Goal: Information Seeking & Learning: Learn about a topic

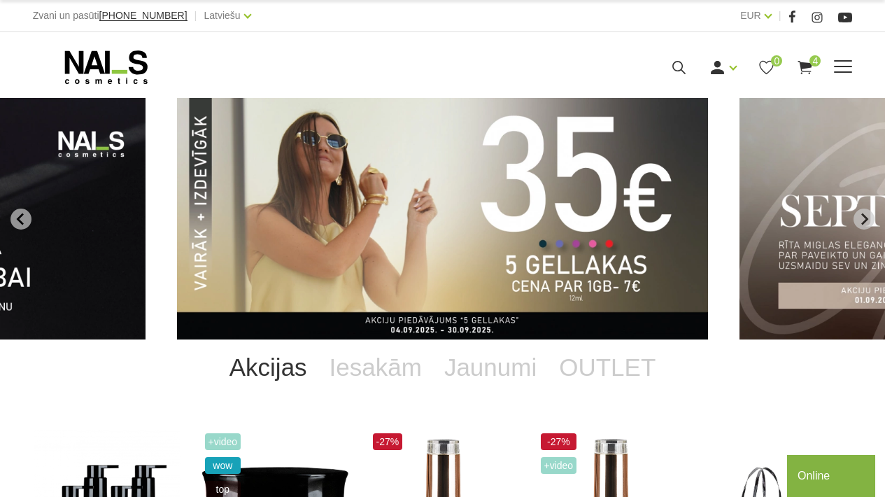
click at [846, 67] on span at bounding box center [843, 66] width 18 height 1
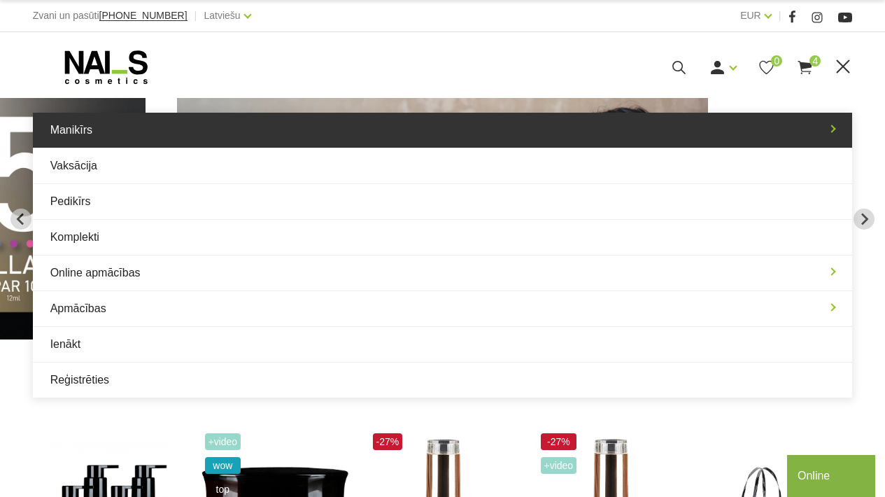
click at [314, 143] on link "Manikīrs" at bounding box center [443, 130] width 820 height 35
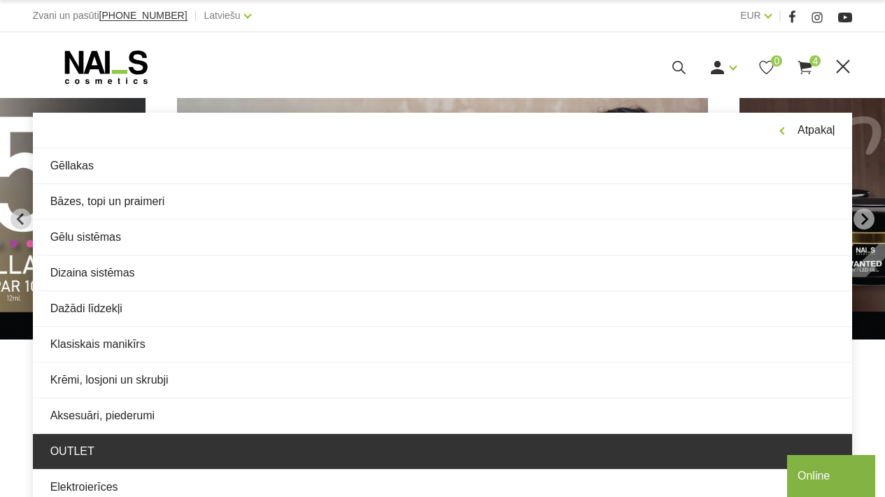
click at [261, 440] on link "OUTLET" at bounding box center [443, 451] width 820 height 35
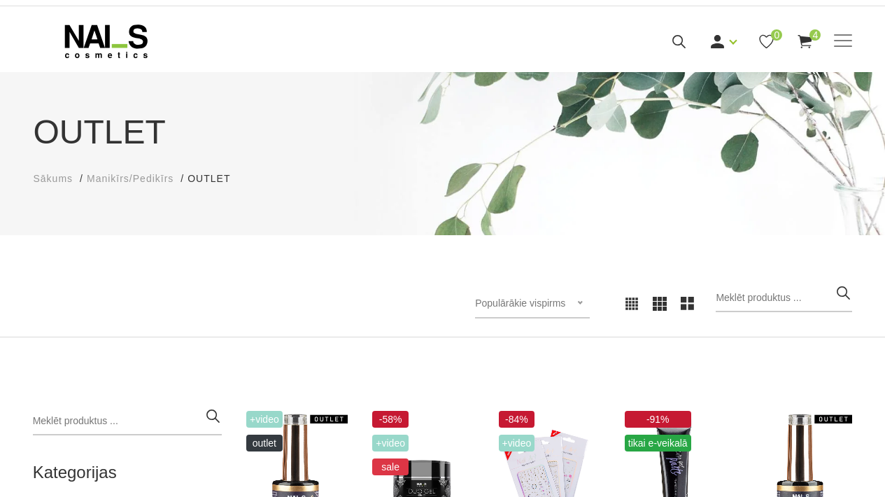
scroll to position [28, 0]
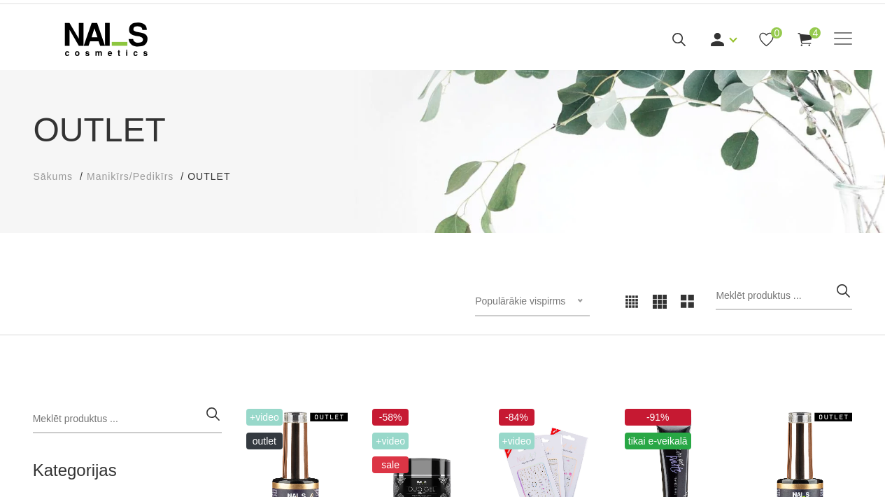
click at [533, 298] on span "Populārākie vispirms" at bounding box center [520, 300] width 90 height 11
click at [532, 384] on li "Lētākais vispirms" at bounding box center [548, 392] width 132 height 28
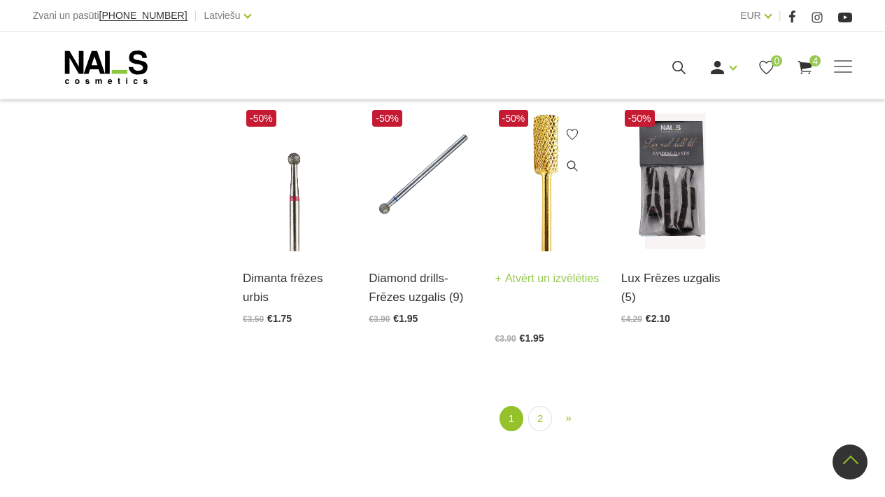
scroll to position [1498, 0]
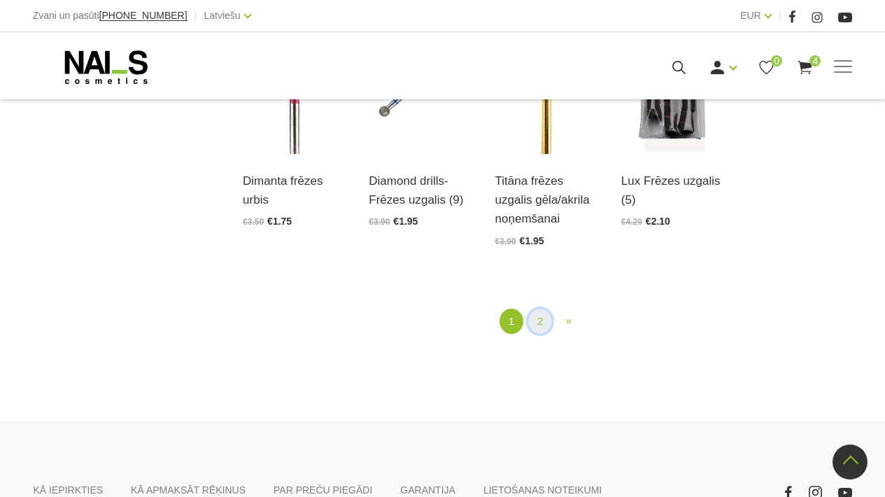
click at [533, 335] on link "2" at bounding box center [540, 322] width 24 height 26
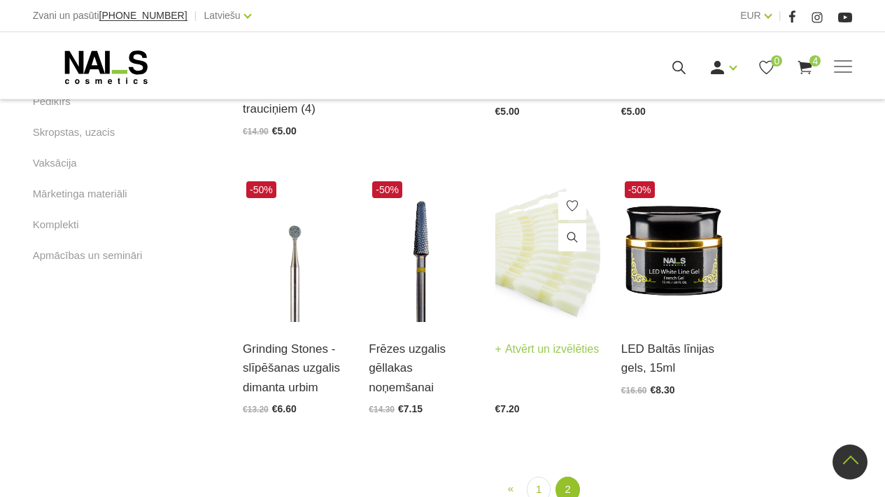
scroll to position [934, 0]
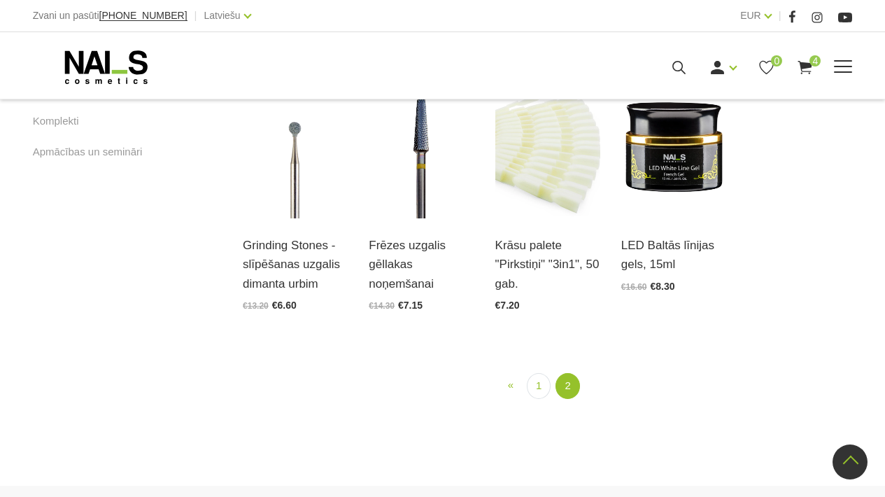
click at [854, 69] on div "Manikīrs Gēllakas Bāzes, topi un praimeri Gēlu sistēmas Dizaina sistēmas Dažādi…" at bounding box center [442, 67] width 841 height 35
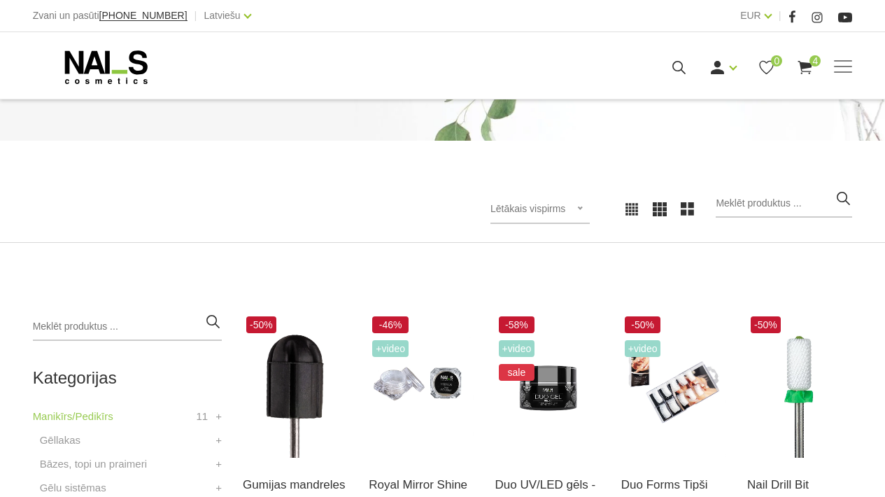
scroll to position [117, 0]
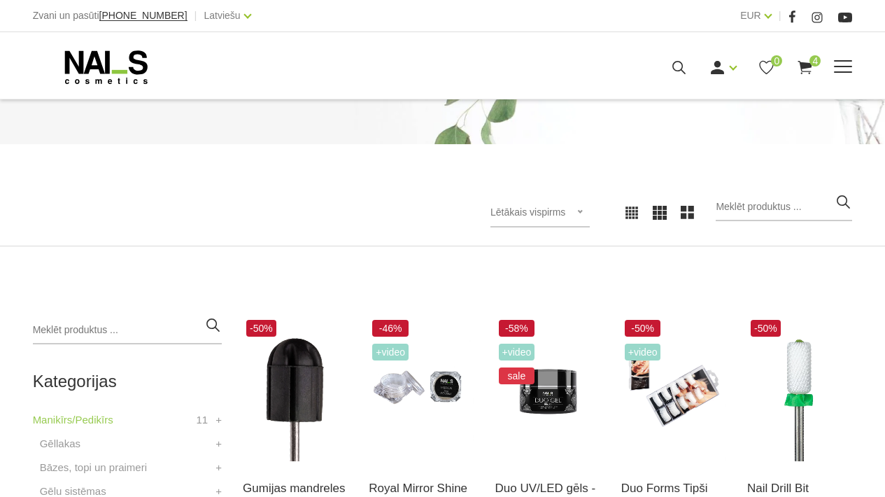
click at [841, 66] on span at bounding box center [843, 66] width 18 height 1
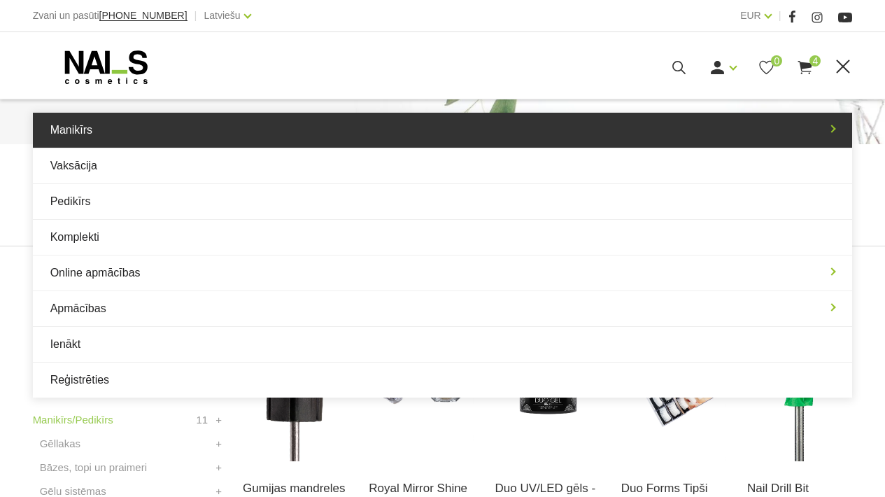
click at [146, 140] on link "Manikīrs" at bounding box center [443, 130] width 820 height 35
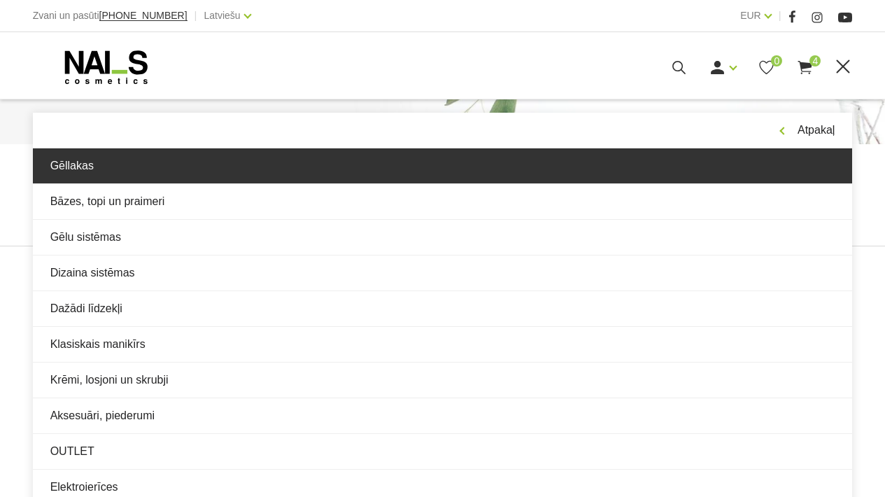
click at [134, 152] on link "Gēllakas" at bounding box center [443, 165] width 820 height 35
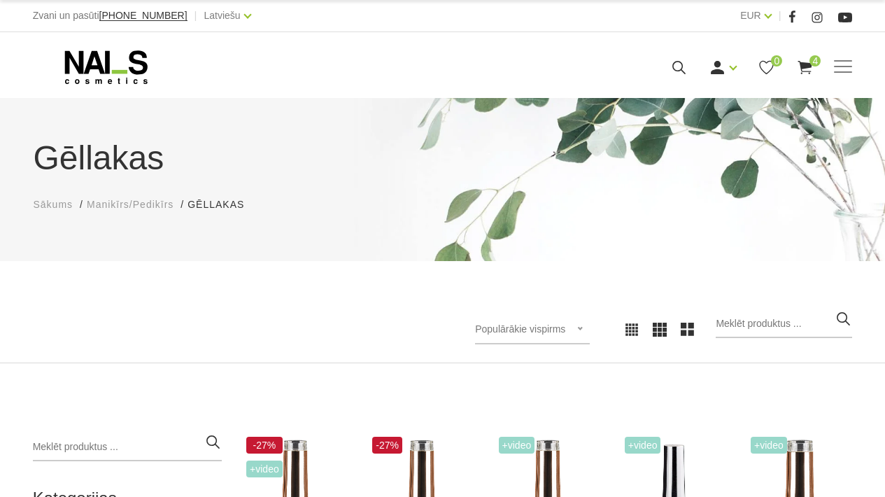
click at [566, 326] on span "Populārākie vispirms" at bounding box center [520, 328] width 90 height 11
click at [559, 416] on li "Lētākais vispirms" at bounding box center [548, 420] width 132 height 28
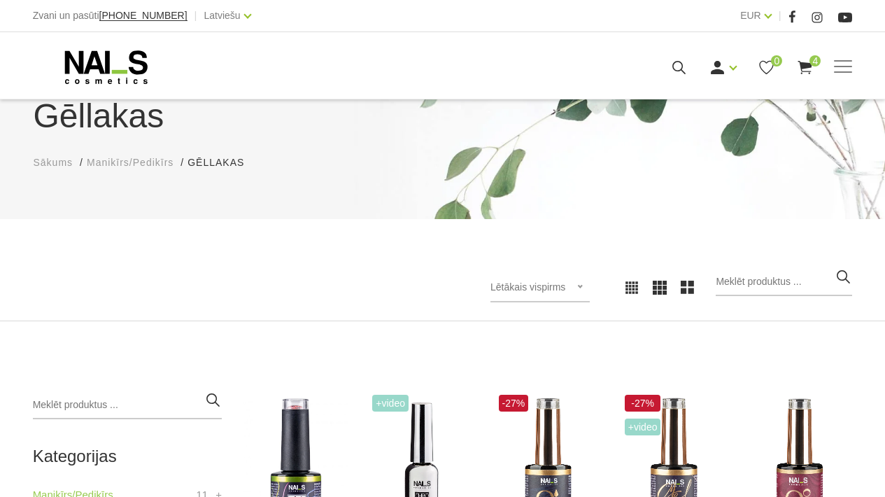
scroll to position [8, 0]
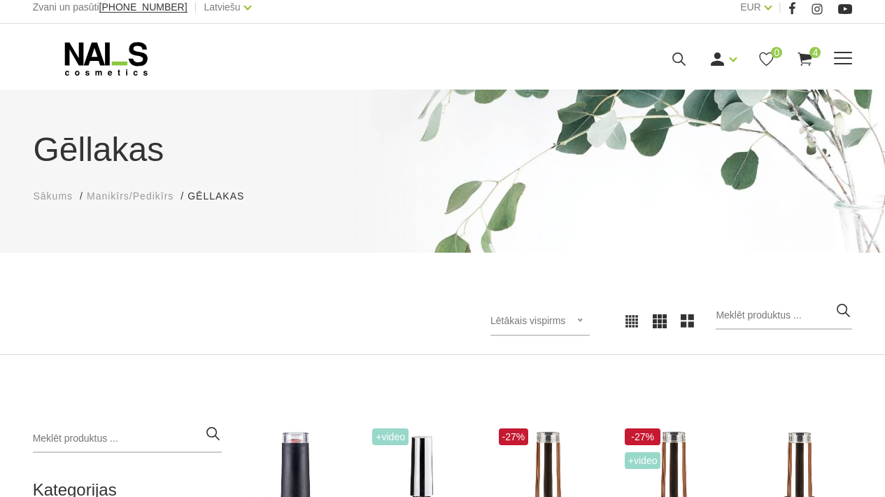
click at [843, 61] on span at bounding box center [843, 59] width 18 height 14
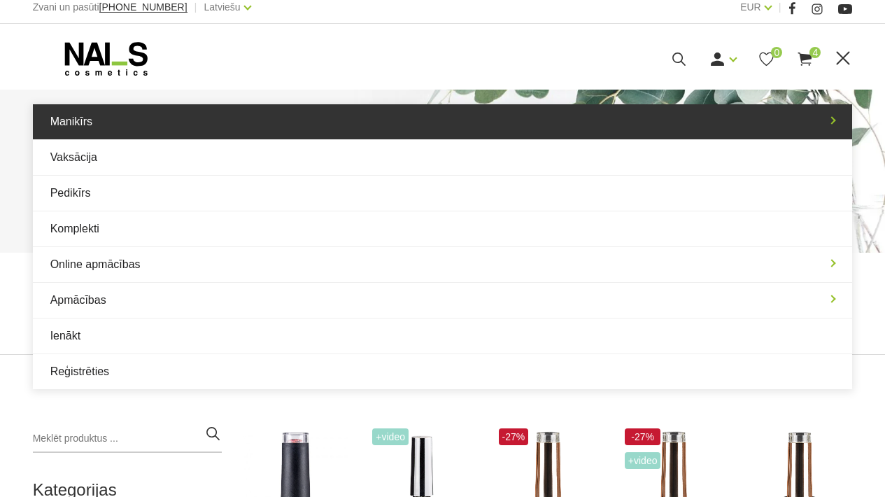
click at [48, 115] on link "Manikīrs" at bounding box center [443, 121] width 820 height 35
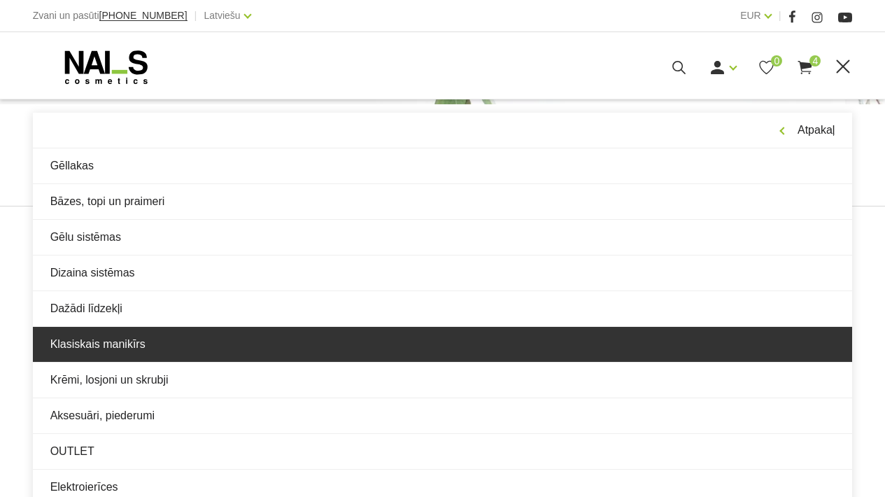
scroll to position [154, 0]
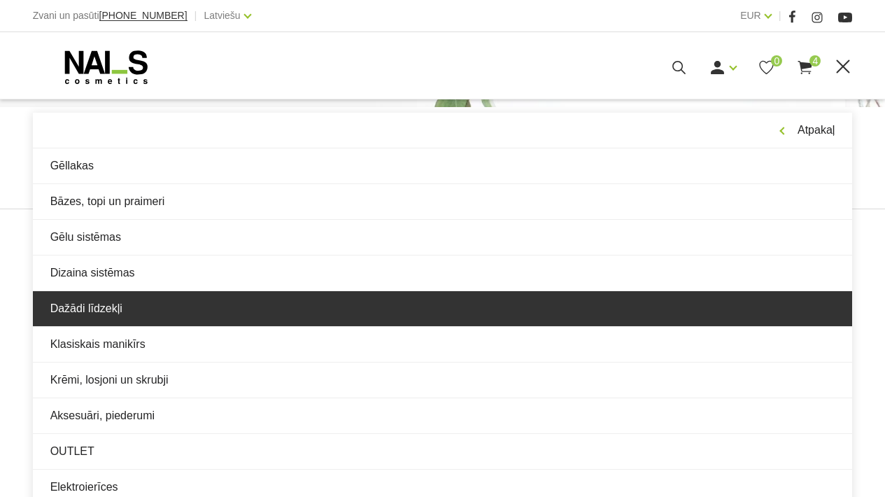
click at [190, 317] on link "Dažādi līdzekļi" at bounding box center [443, 308] width 820 height 35
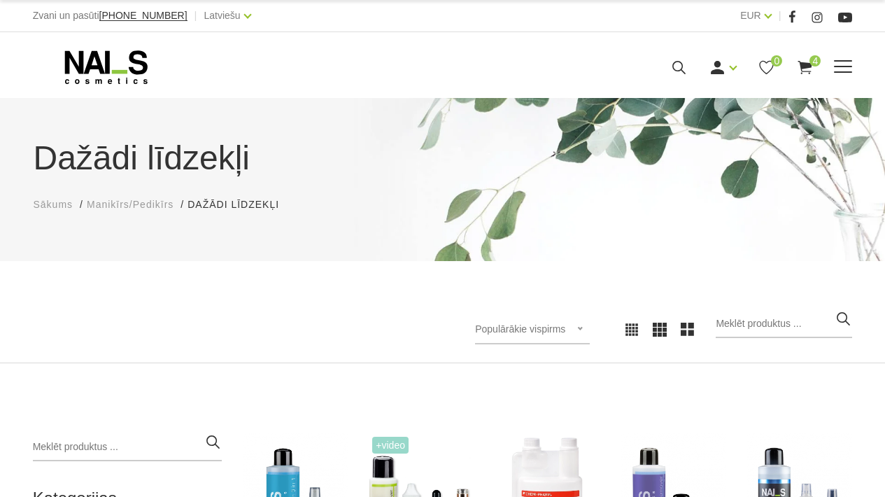
click at [850, 64] on span at bounding box center [843, 67] width 18 height 14
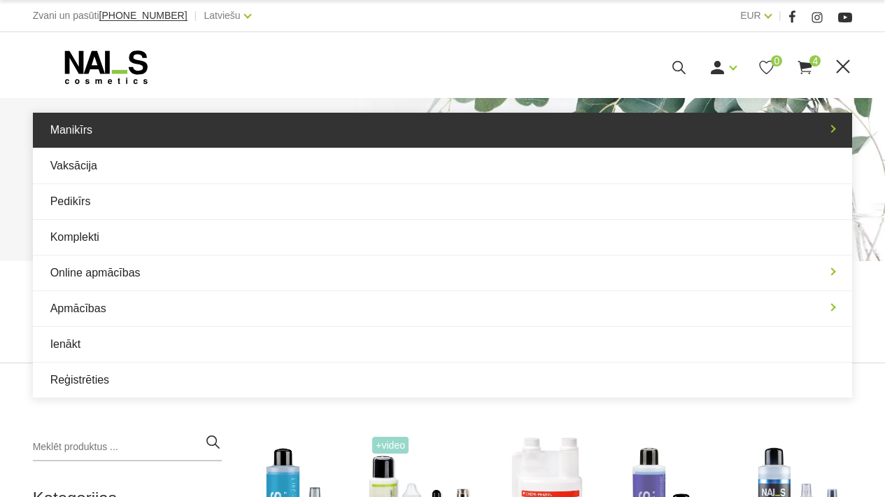
click at [188, 143] on link "Manikīrs" at bounding box center [443, 130] width 820 height 35
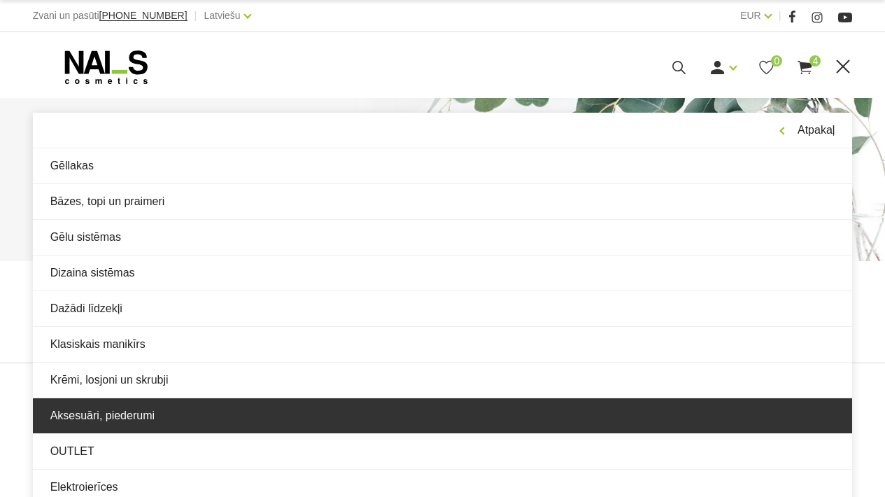
click at [145, 408] on link "Aksesuāri, piederumi" at bounding box center [443, 415] width 820 height 35
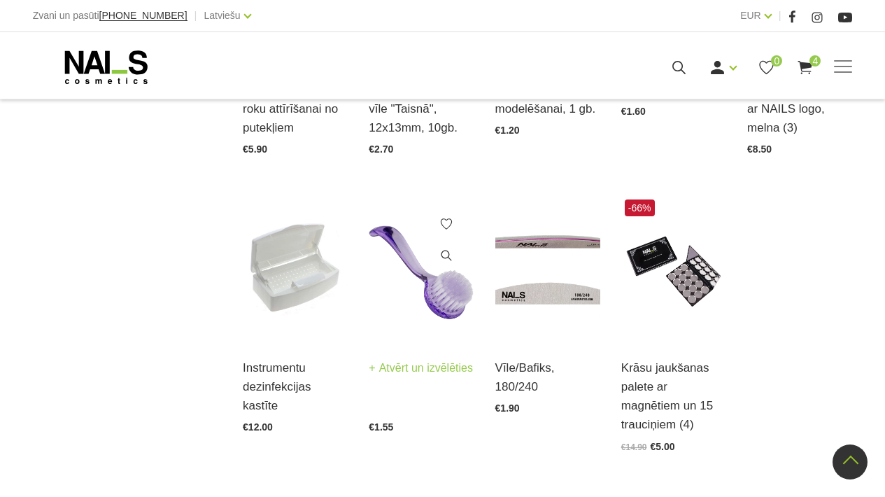
scroll to position [1468, 0]
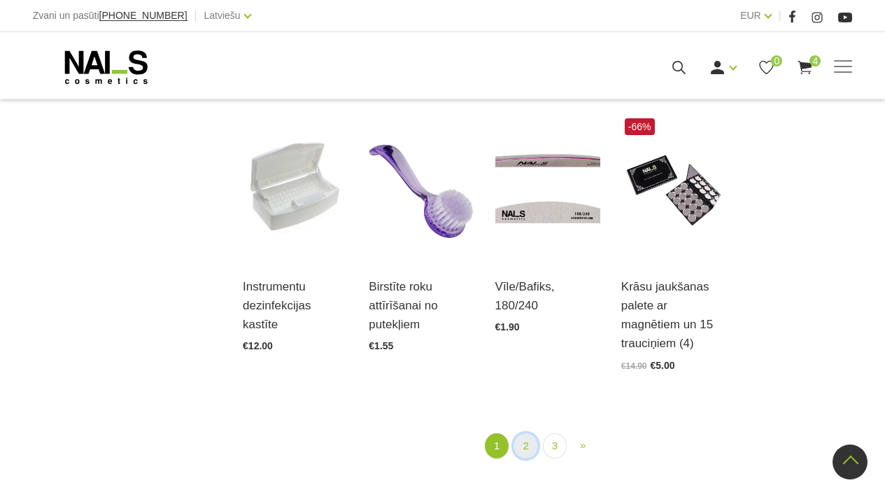
click at [524, 450] on link "2" at bounding box center [526, 446] width 24 height 26
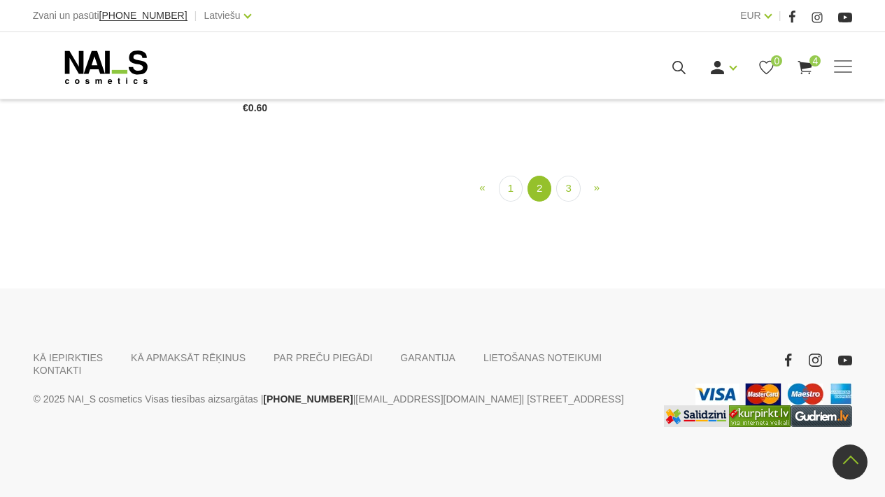
scroll to position [1544, 0]
click at [568, 202] on link "3" at bounding box center [568, 189] width 24 height 26
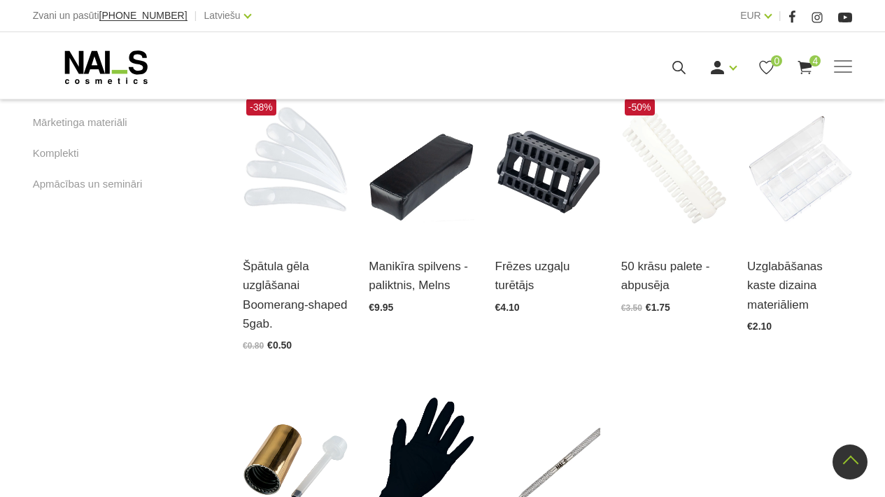
scroll to position [1252, 0]
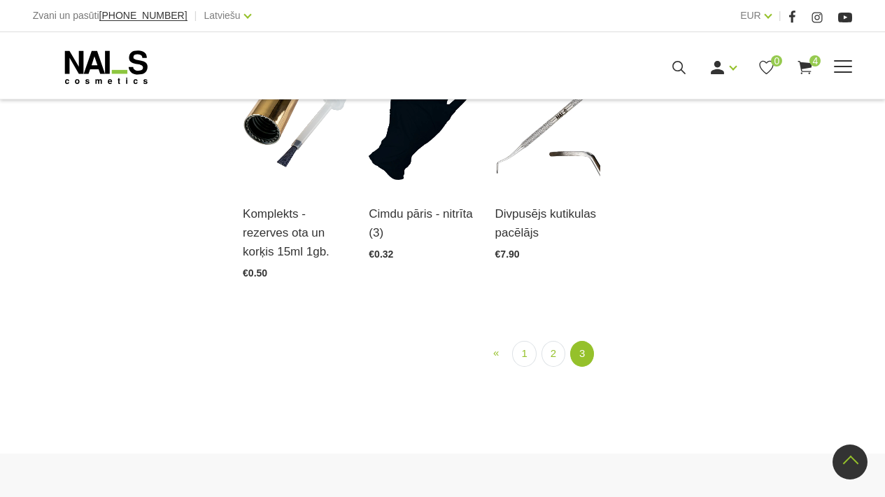
click at [839, 70] on span at bounding box center [843, 67] width 18 height 14
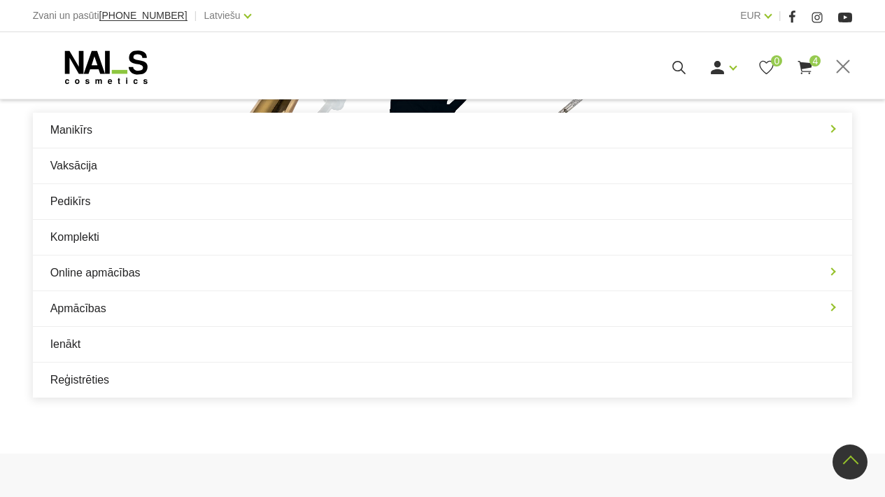
click at [813, 65] on span "4" at bounding box center [815, 60] width 11 height 11
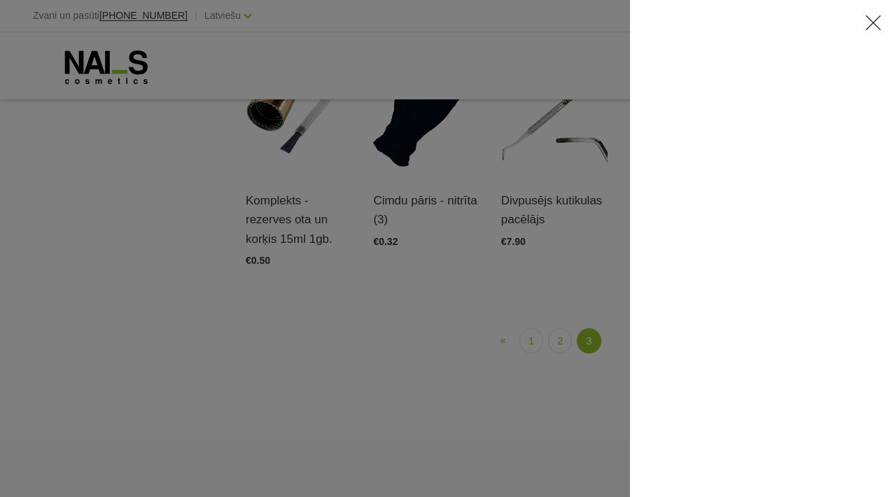
click at [867, 20] on icon at bounding box center [872, 22] width 17 height 17
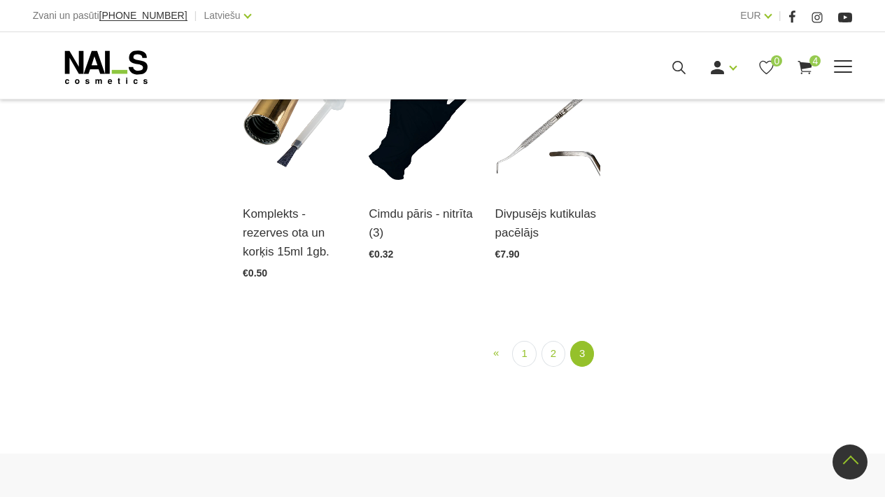
click at [849, 56] on div "Manikīrs Gēllakas Bāzes, topi un praimeri Gēlu sistēmas Dizaina sistēmas Dažādi…" at bounding box center [443, 67] width 820 height 35
click at [841, 69] on span at bounding box center [843, 67] width 18 height 14
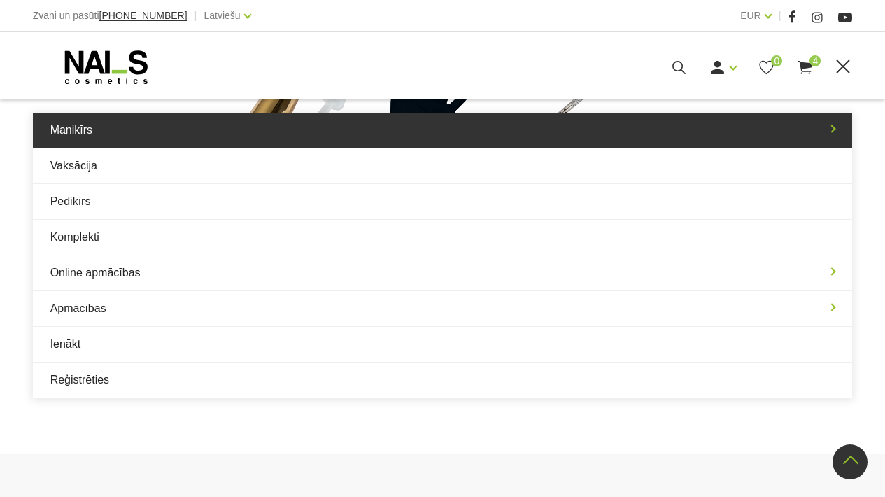
click at [197, 139] on link "Manikīrs" at bounding box center [443, 130] width 820 height 35
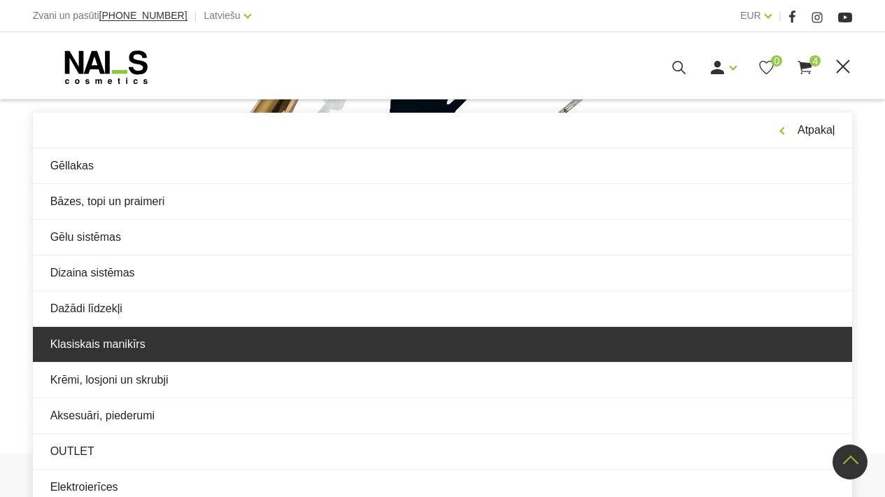
click at [157, 353] on link "Klasiskais manikīrs" at bounding box center [443, 344] width 820 height 35
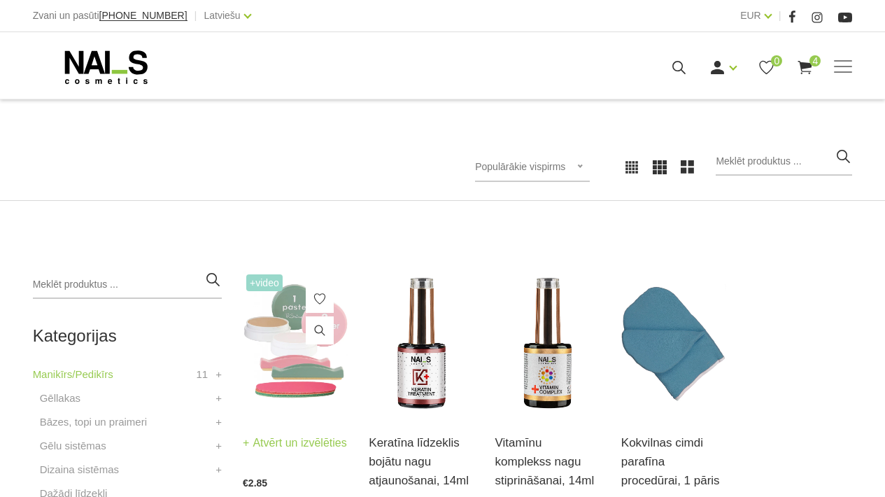
scroll to position [351, 0]
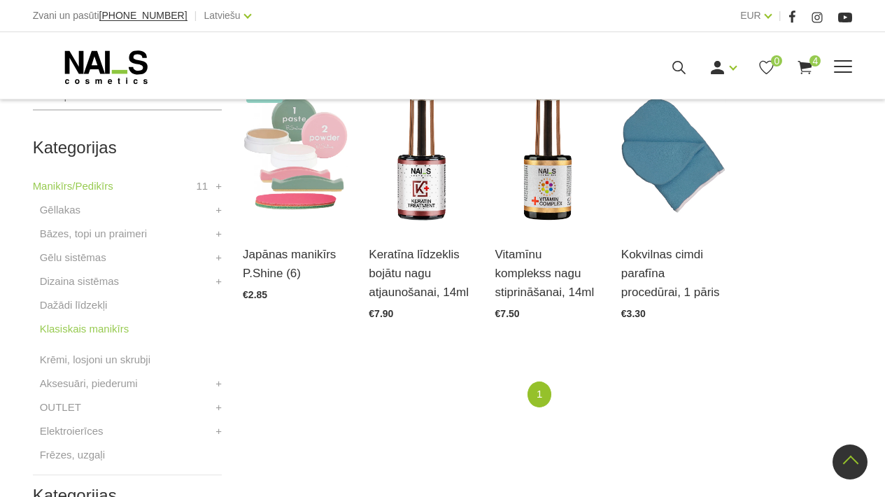
click at [836, 62] on span at bounding box center [843, 67] width 18 height 14
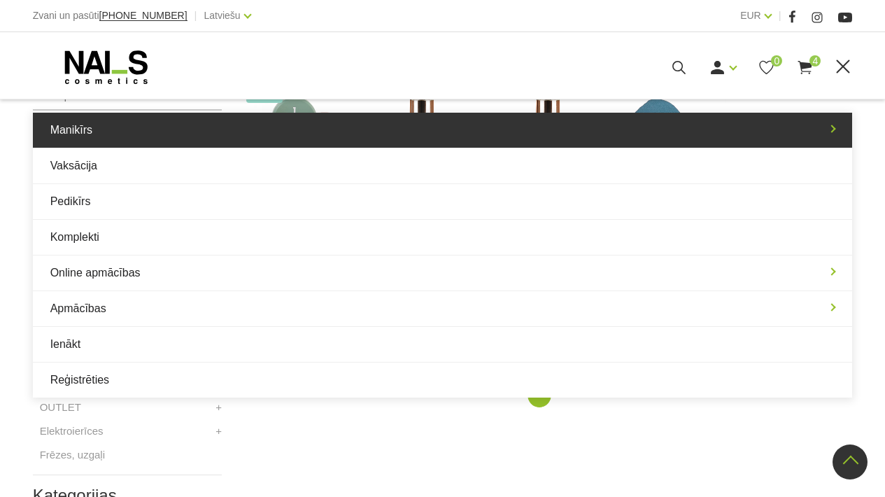
click at [237, 117] on link "Manikīrs" at bounding box center [443, 130] width 820 height 35
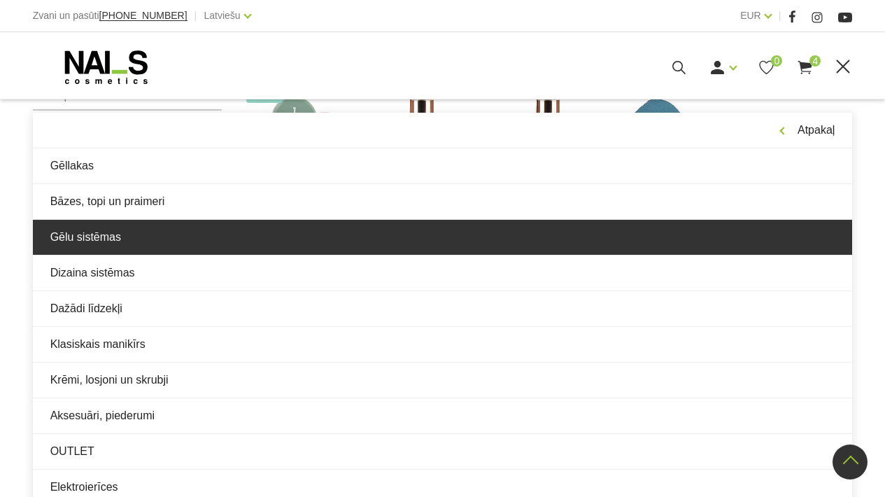
click at [183, 226] on link "Gēlu sistēmas" at bounding box center [443, 237] width 820 height 35
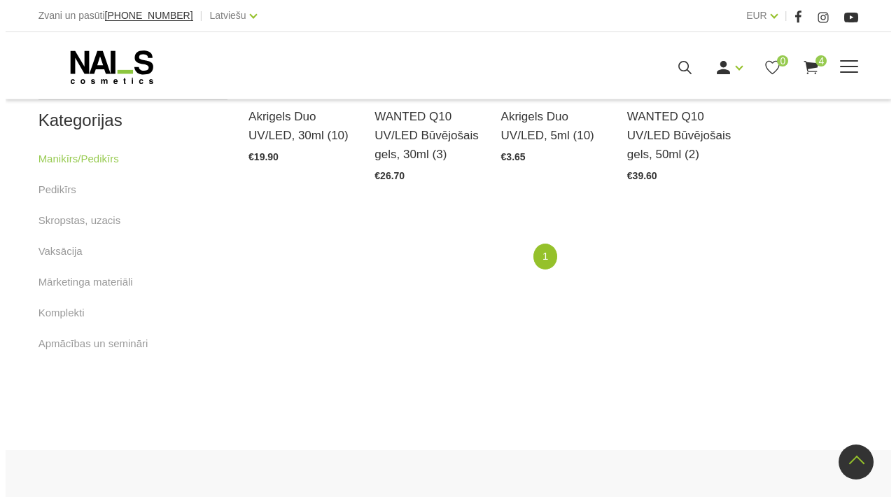
scroll to position [766, 0]
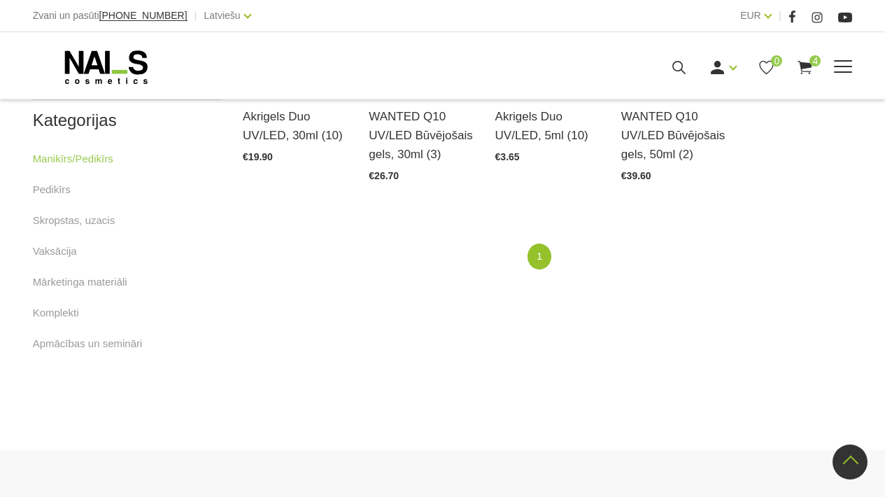
click at [812, 64] on use at bounding box center [806, 67] width 14 height 13
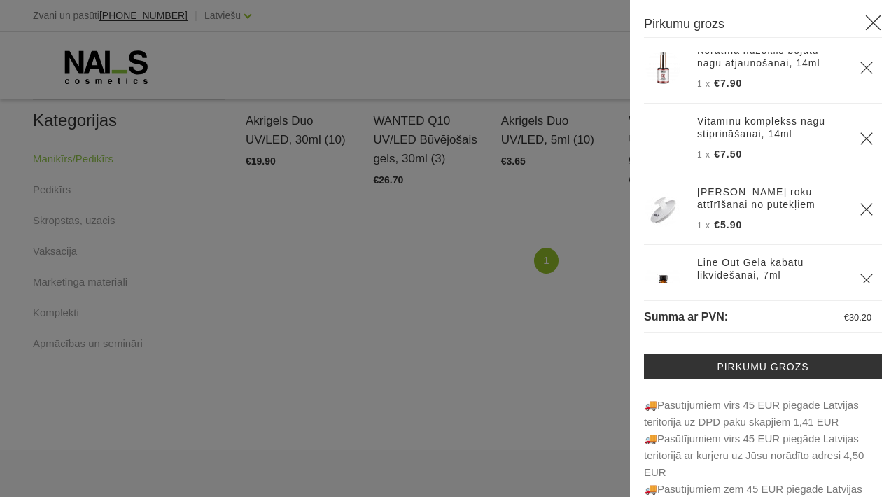
scroll to position [22, 0]
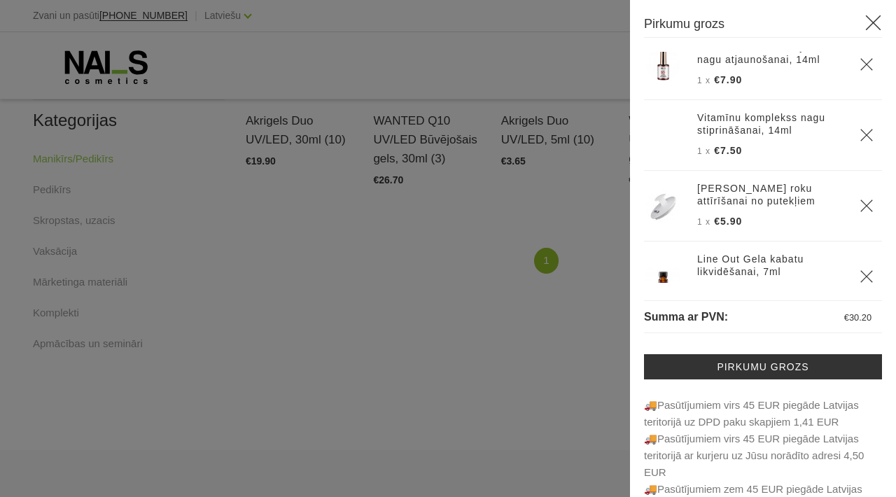
click at [860, 63] on icon "Delete" at bounding box center [867, 64] width 14 height 14
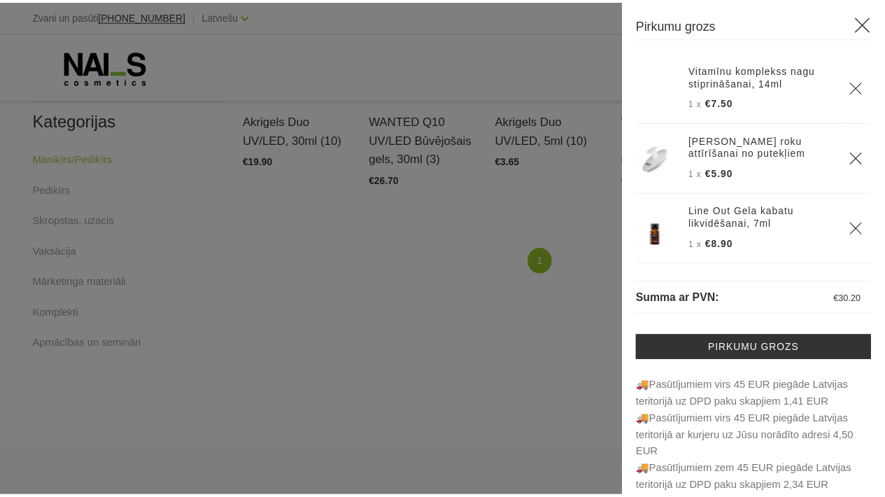
scroll to position [0, 0]
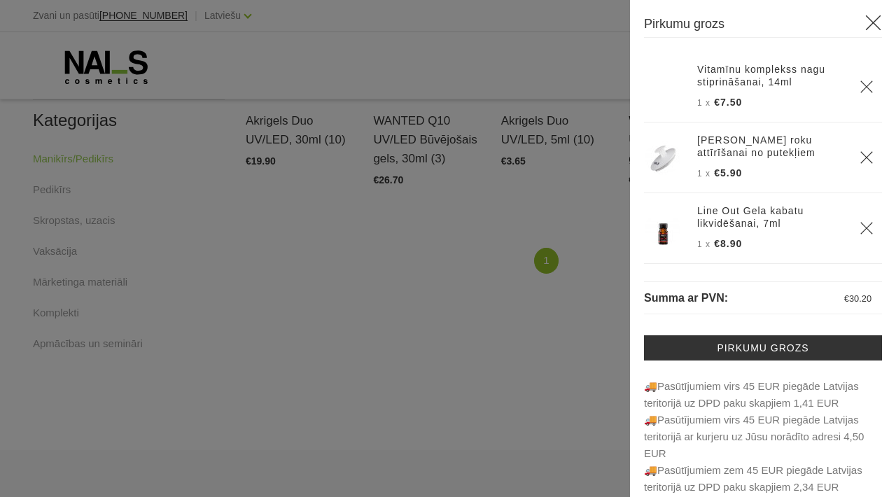
click at [839, 223] on th "Line Out Gela kabatu likvidēšanai, 7ml 1 x €8.90" at bounding box center [770, 228] width 162 height 71
click at [860, 224] on icon "Delete" at bounding box center [867, 228] width 14 height 14
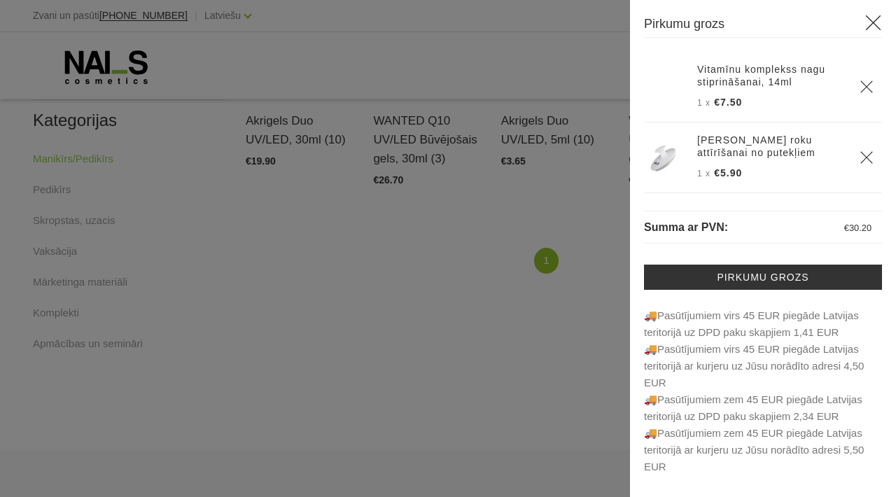
click at [861, 83] on icon "Delete" at bounding box center [867, 87] width 14 height 14
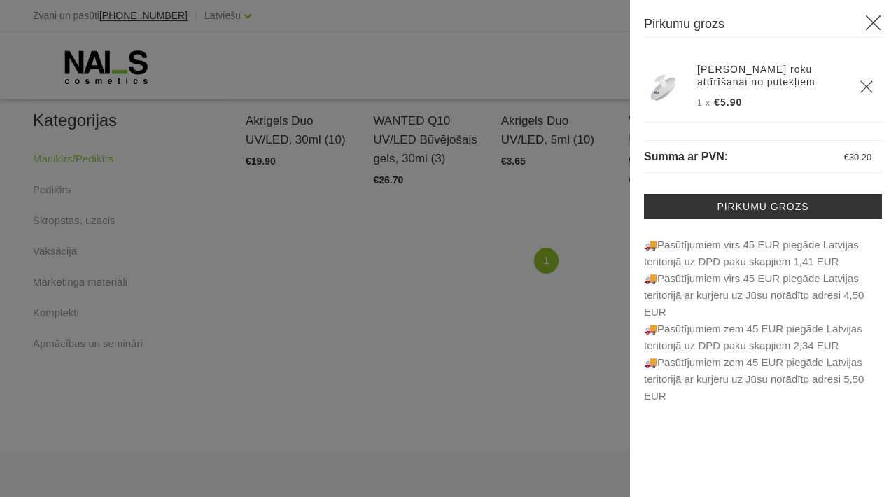
click at [864, 85] on icon "Delete" at bounding box center [867, 87] width 14 height 14
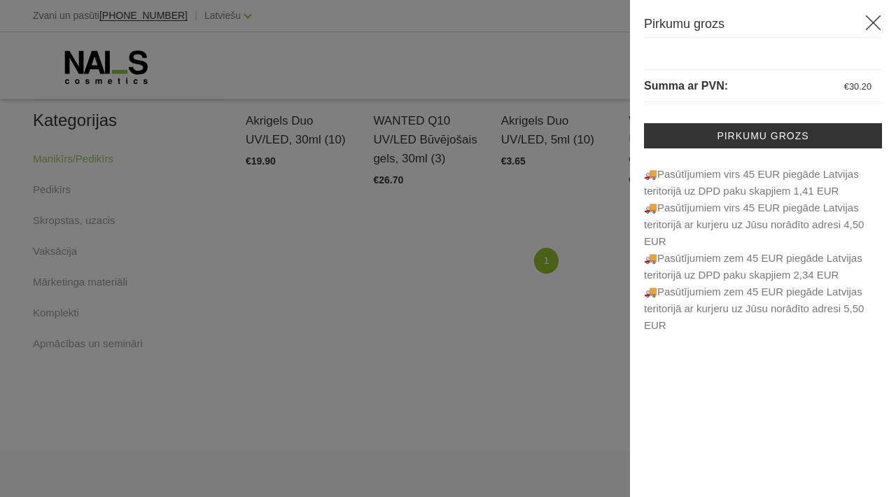
click at [872, 17] on icon at bounding box center [872, 22] width 17 height 17
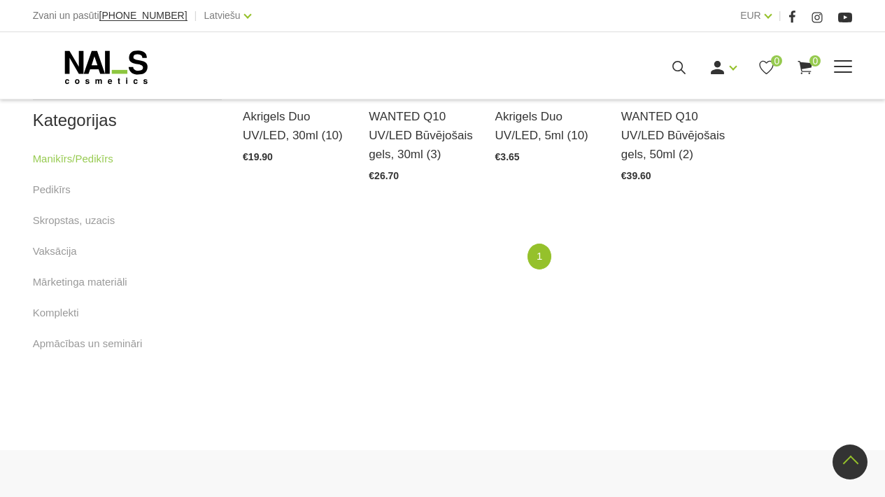
click at [93, 66] on use at bounding box center [105, 67] width 83 height 34
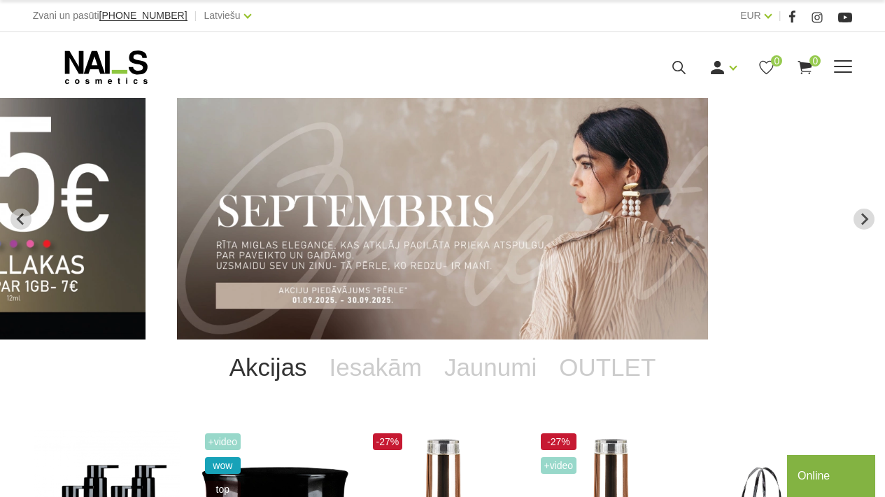
click at [840, 66] on span at bounding box center [843, 66] width 18 height 1
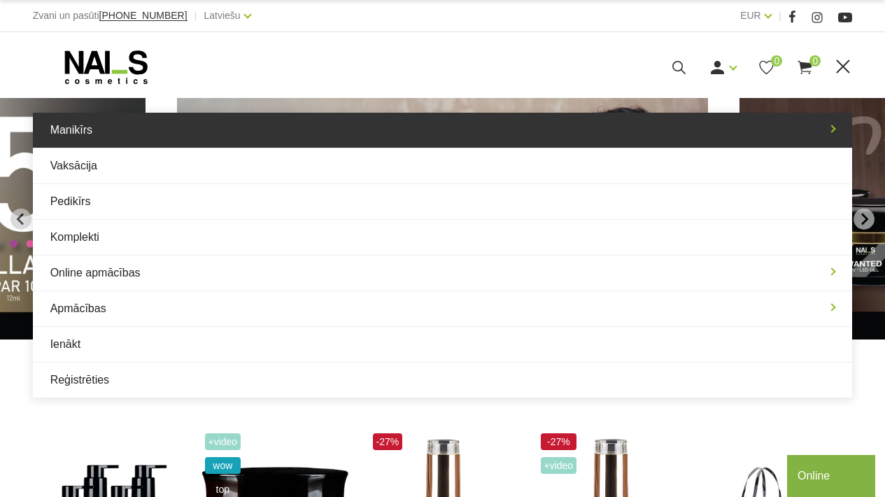
click at [222, 118] on link "Manikīrs" at bounding box center [443, 130] width 820 height 35
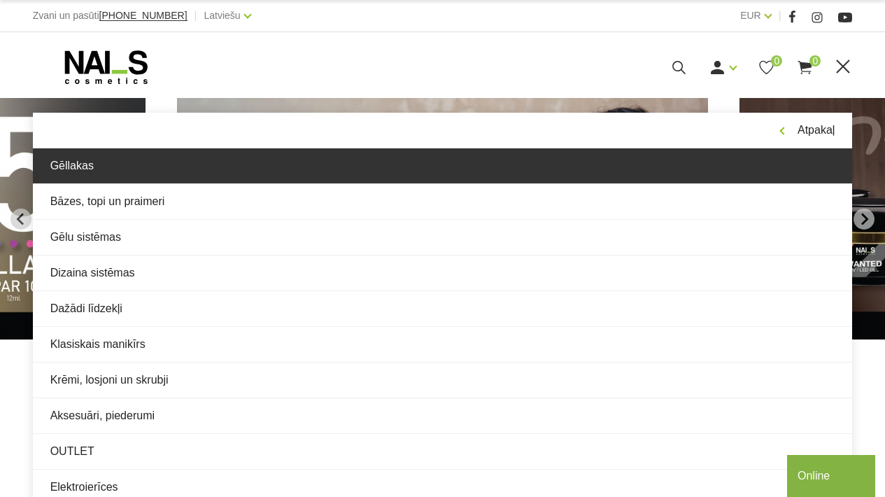
click at [190, 152] on link "Gēllakas" at bounding box center [443, 165] width 820 height 35
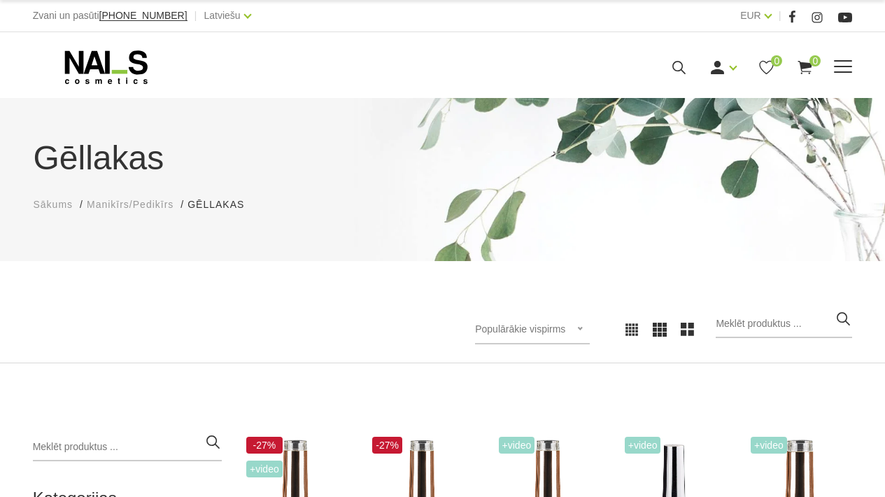
click at [846, 67] on span at bounding box center [843, 66] width 18 height 1
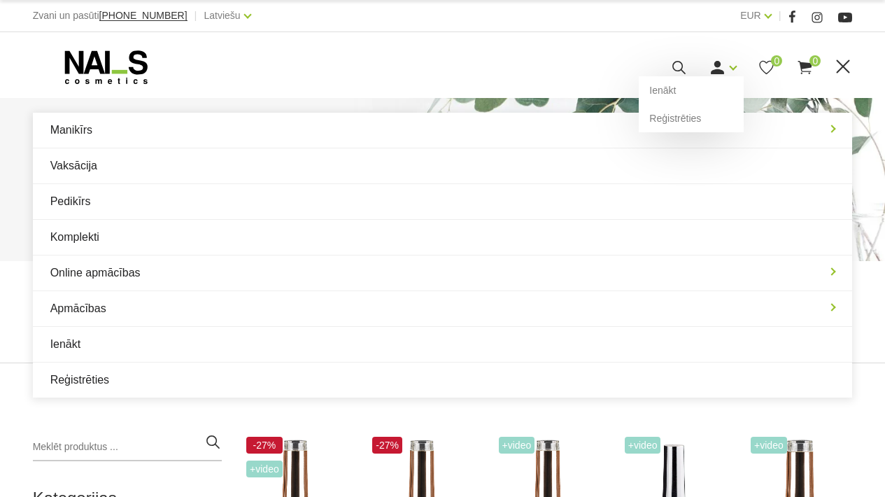
click at [722, 73] on icon at bounding box center [717, 67] width 17 height 17
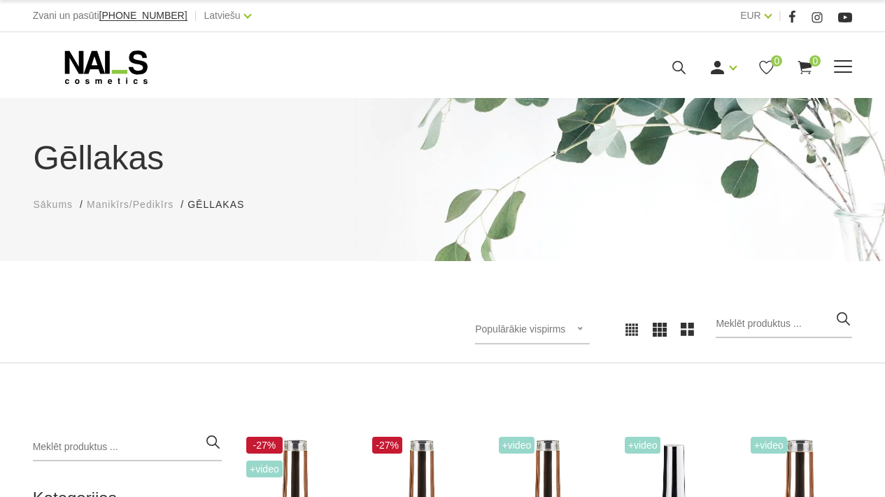
click at [842, 70] on span at bounding box center [843, 67] width 18 height 14
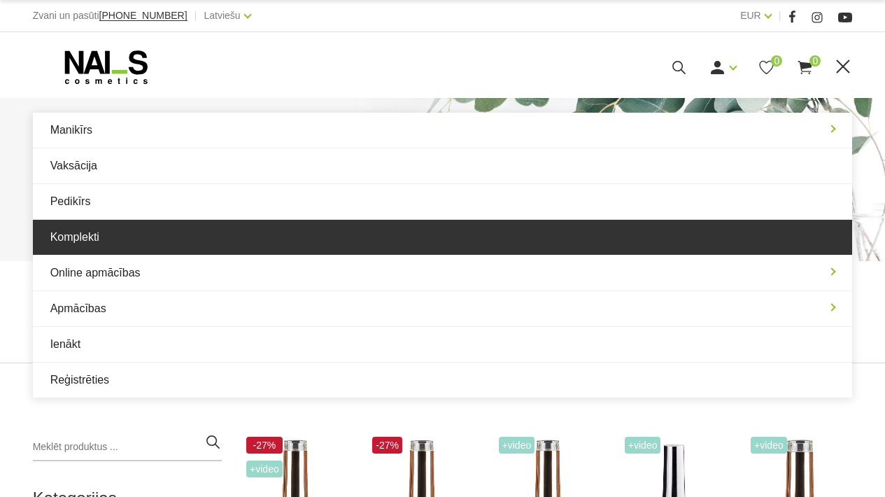
click at [263, 239] on link "Komplekti" at bounding box center [443, 237] width 820 height 35
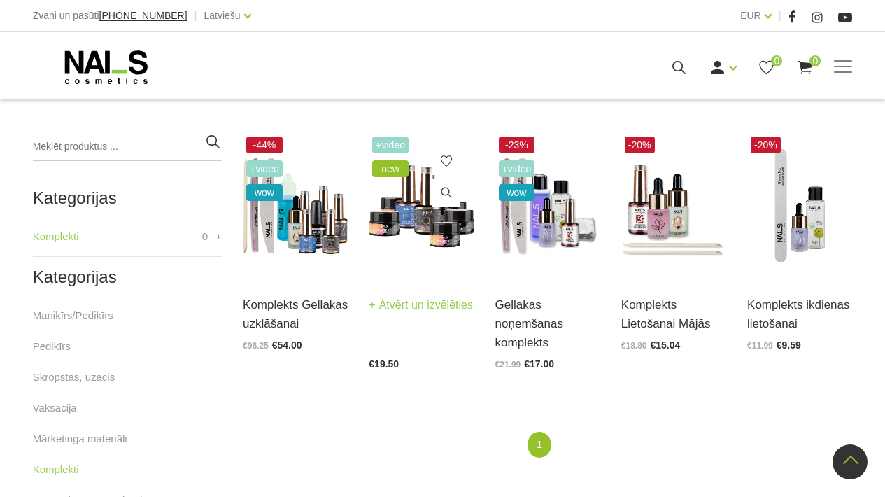
scroll to position [272, 0]
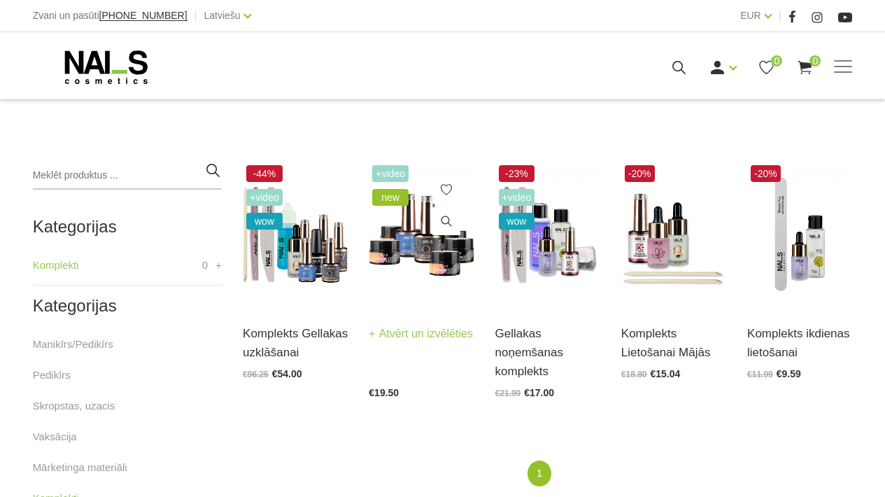
click at [412, 244] on img at bounding box center [421, 234] width 105 height 145
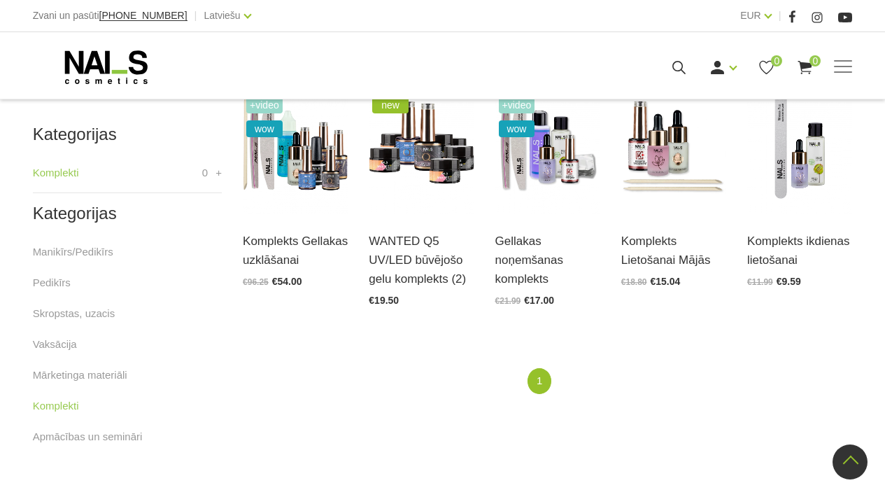
scroll to position [354, 0]
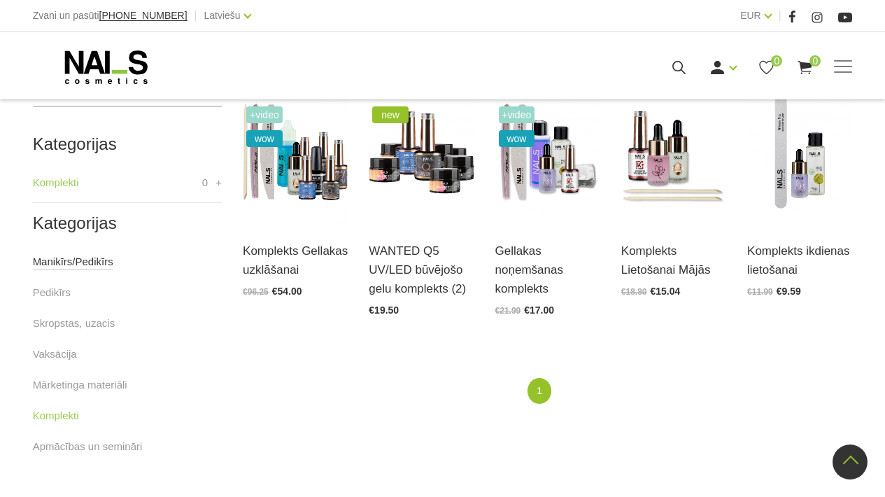
click at [75, 265] on link "Manikīrs/Pedikīrs" at bounding box center [73, 261] width 80 height 17
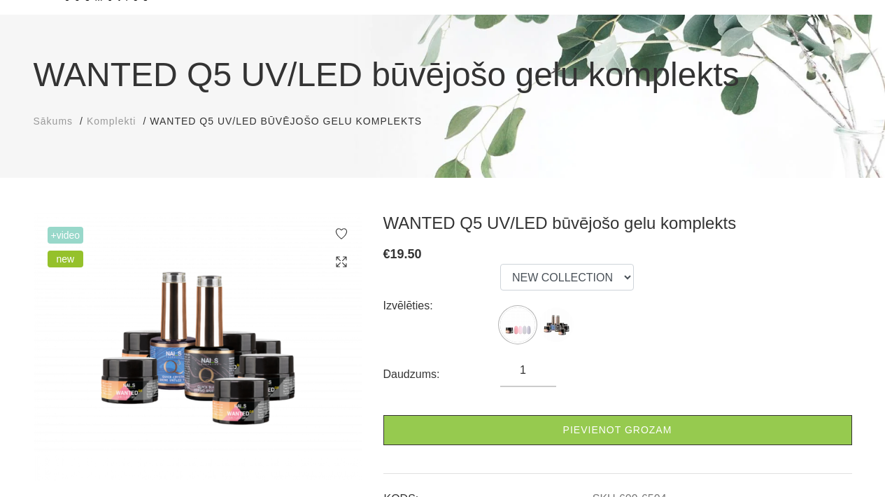
scroll to position [84, 0]
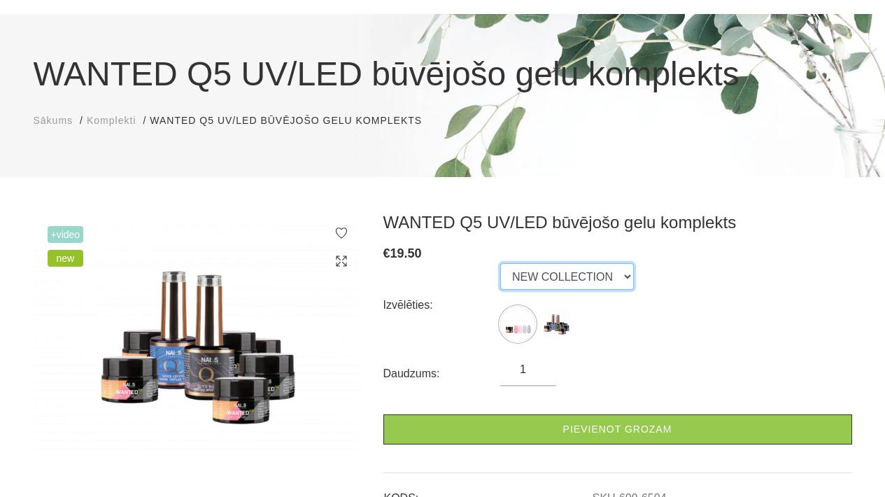
click at [561, 276] on select "NEW COLLECTION STARTER KIT" at bounding box center [567, 276] width 134 height 27
click at [542, 323] on img at bounding box center [556, 324] width 35 height 35
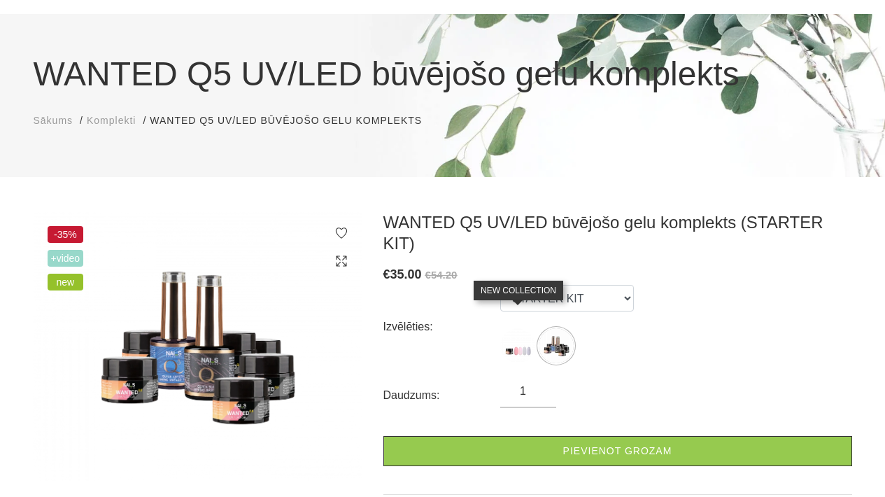
click at [520, 328] on img at bounding box center [517, 345] width 35 height 35
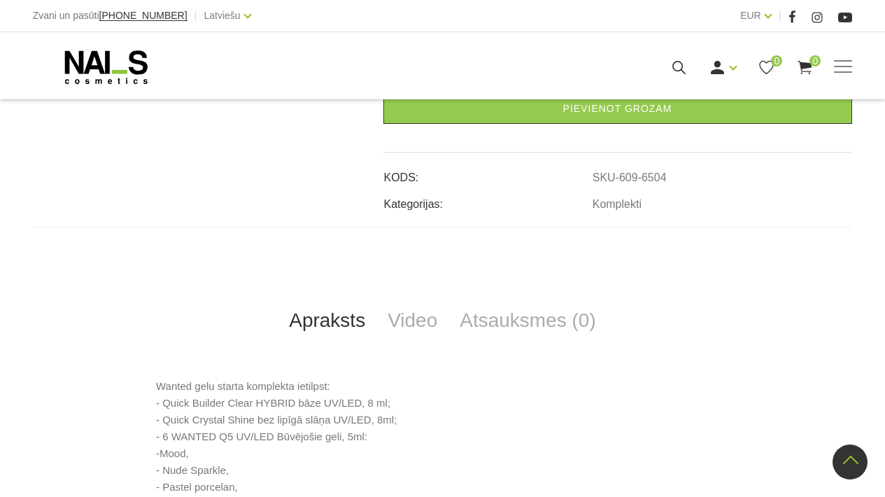
scroll to position [162, 0]
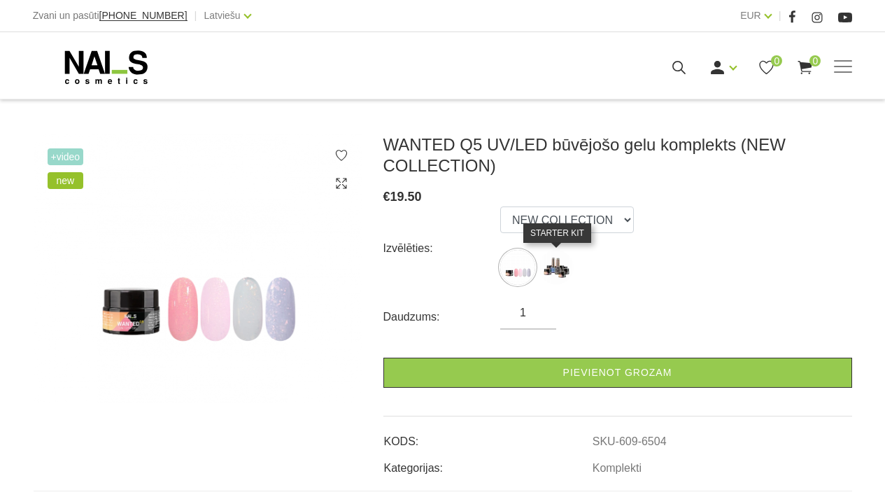
click at [549, 271] on img at bounding box center [556, 267] width 35 height 35
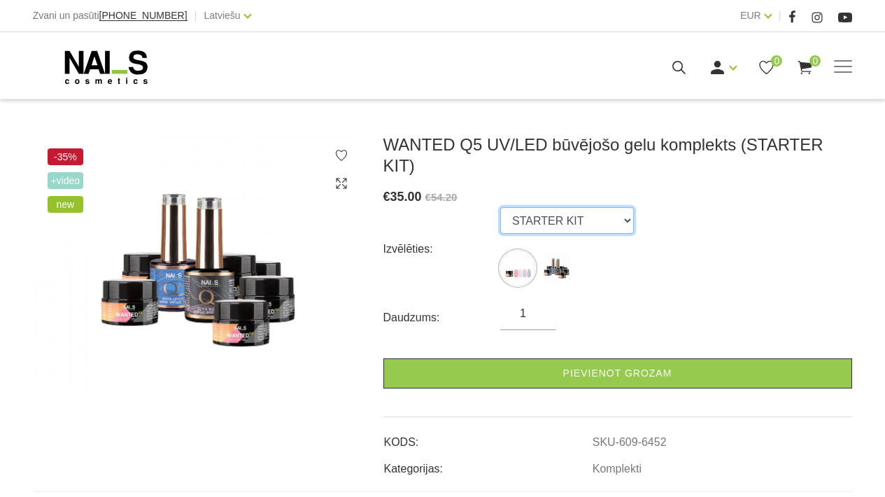
click at [569, 209] on select "NEW COLLECTION STARTER KIT" at bounding box center [567, 220] width 134 height 27
click at [500, 207] on select "NEW COLLECTION STARTER KIT" at bounding box center [567, 220] width 134 height 27
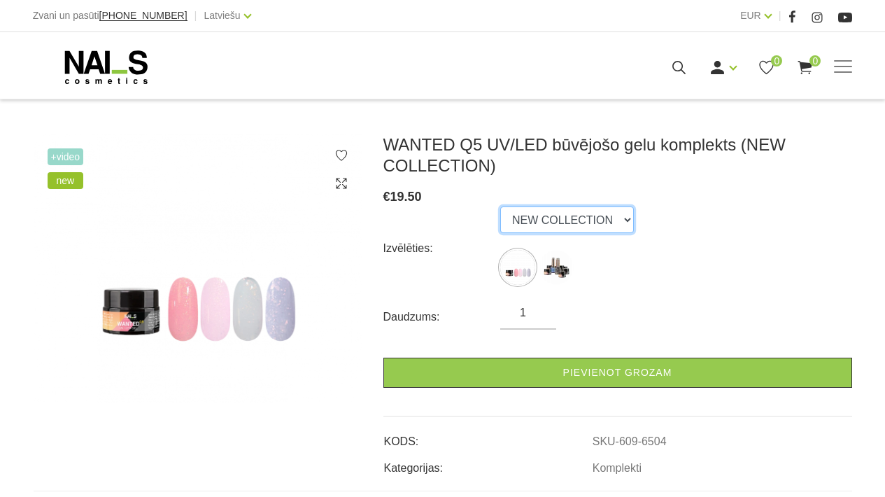
click at [566, 224] on select "NEW COLLECTION STARTER KIT" at bounding box center [567, 219] width 134 height 27
select select "6452"
click at [500, 206] on select "NEW COLLECTION STARTER KIT" at bounding box center [567, 219] width 134 height 27
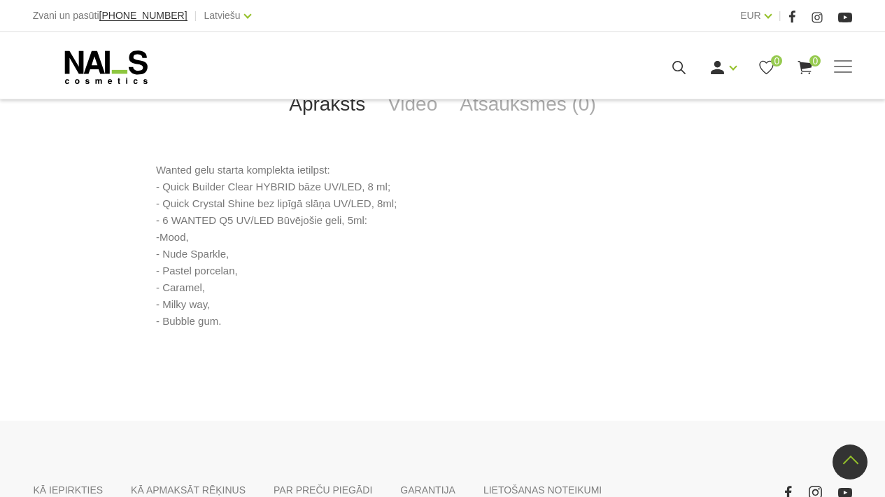
scroll to position [643, 0]
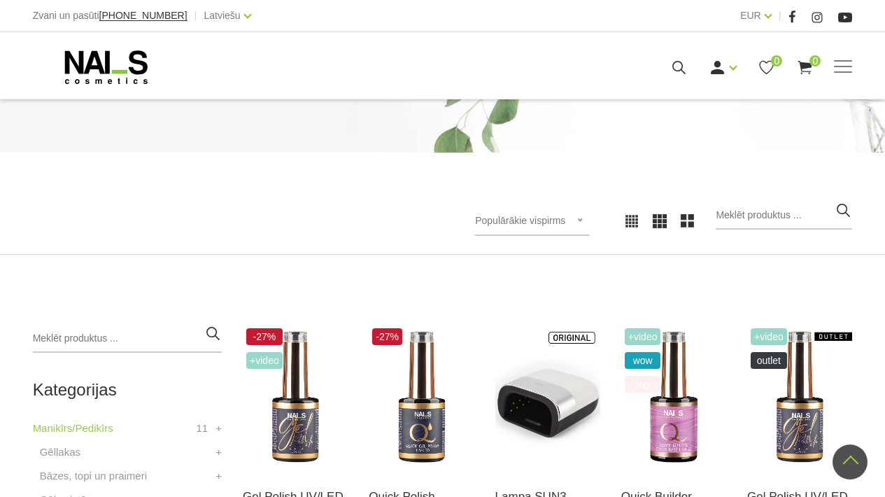
scroll to position [119, 0]
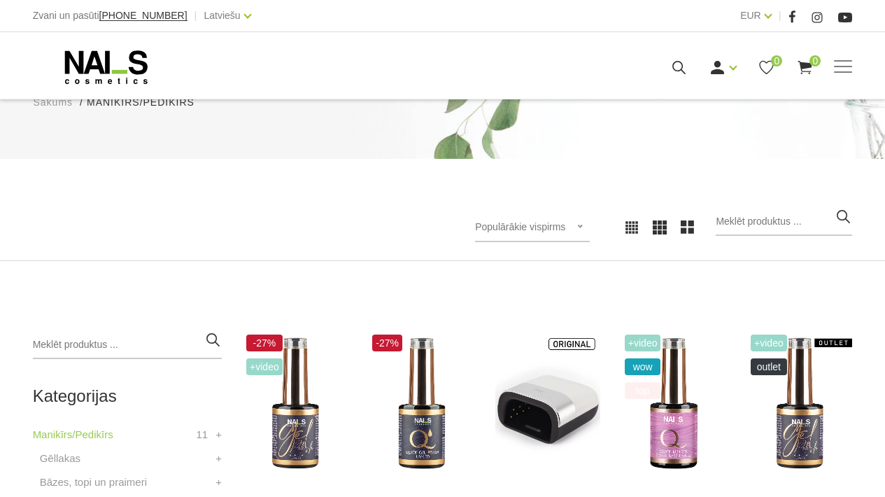
click at [554, 231] on span "Populārākie vispirms" at bounding box center [520, 226] width 90 height 11
click at [546, 315] on li "Lētākais vispirms" at bounding box center [548, 318] width 132 height 28
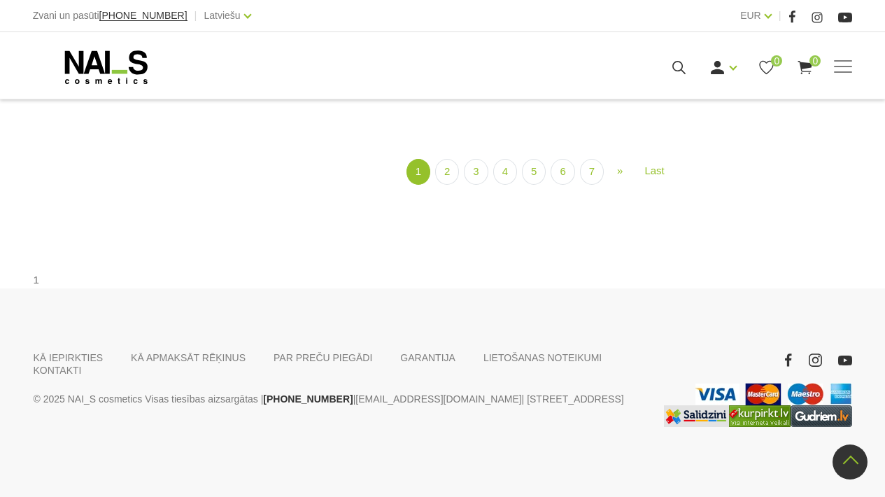
scroll to position [1504, 0]
click at [444, 185] on link "2" at bounding box center [447, 172] width 24 height 26
click at [498, 185] on link "3" at bounding box center [490, 173] width 24 height 26
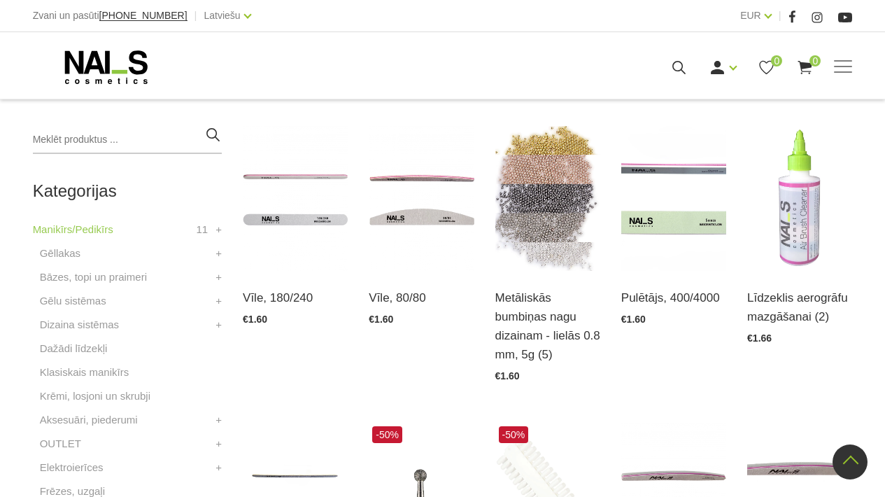
scroll to position [303, 0]
